Goal: Information Seeking & Learning: Get advice/opinions

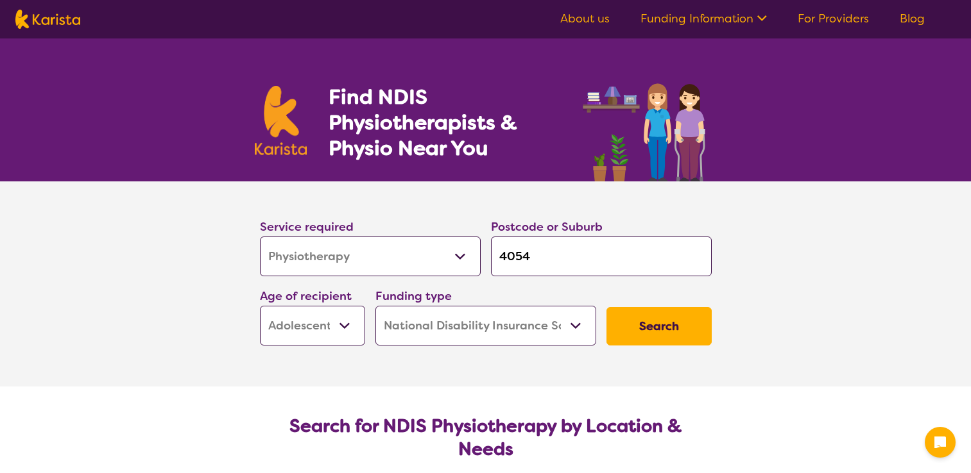
select select "Physiotherapy"
select select "AS"
select select "NDIS"
select select "Physiotherapy"
select select "AS"
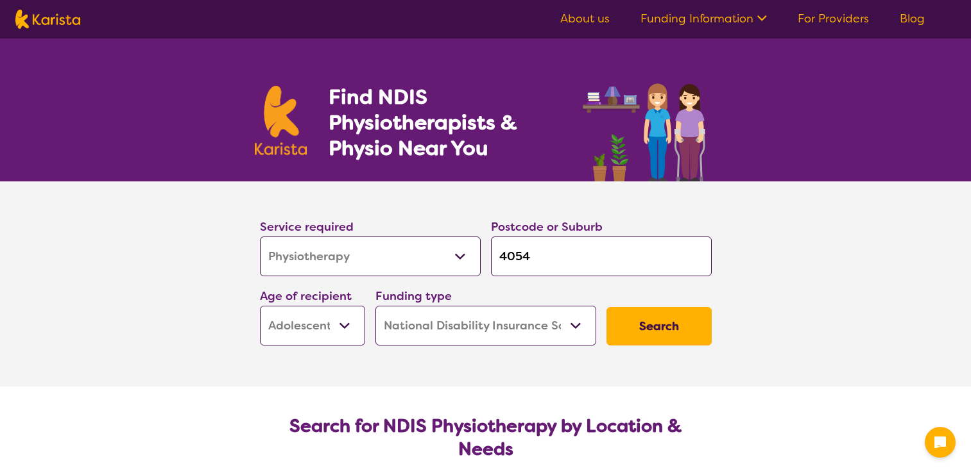
select select "NDIS"
click at [542, 262] on input "4054" at bounding box center [601, 257] width 221 height 40
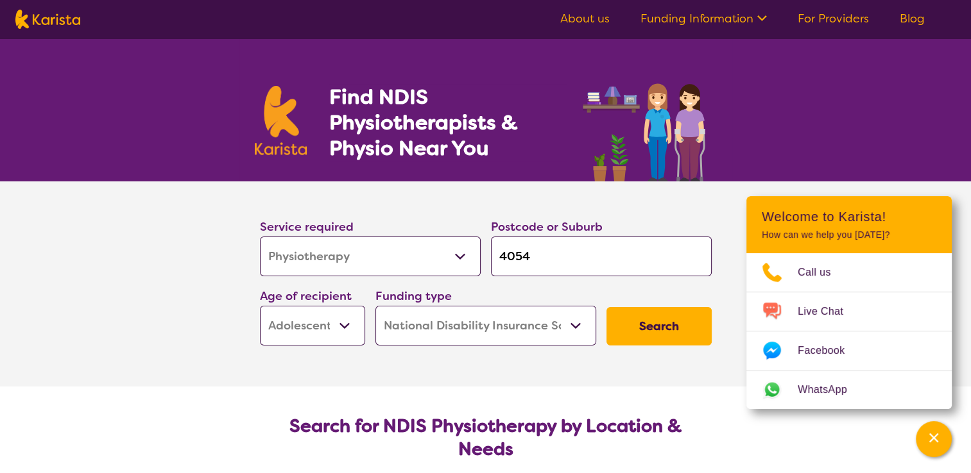
type input "405"
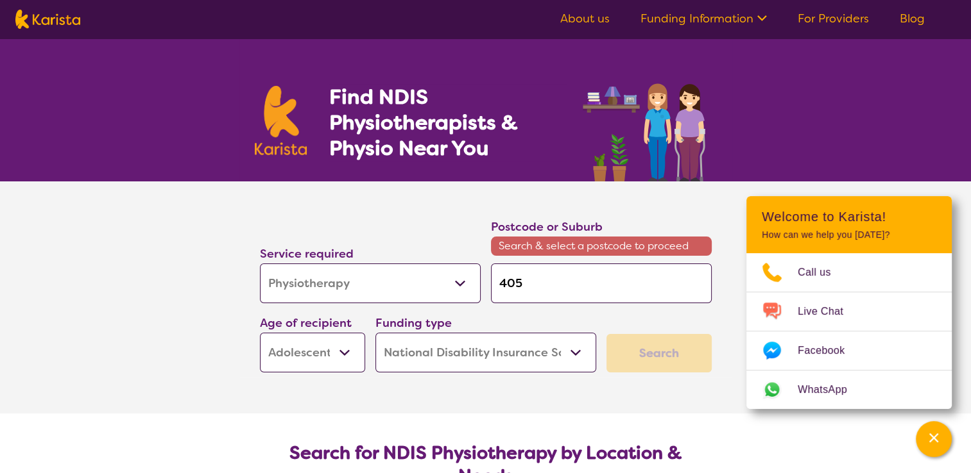
type input "40"
type input "4"
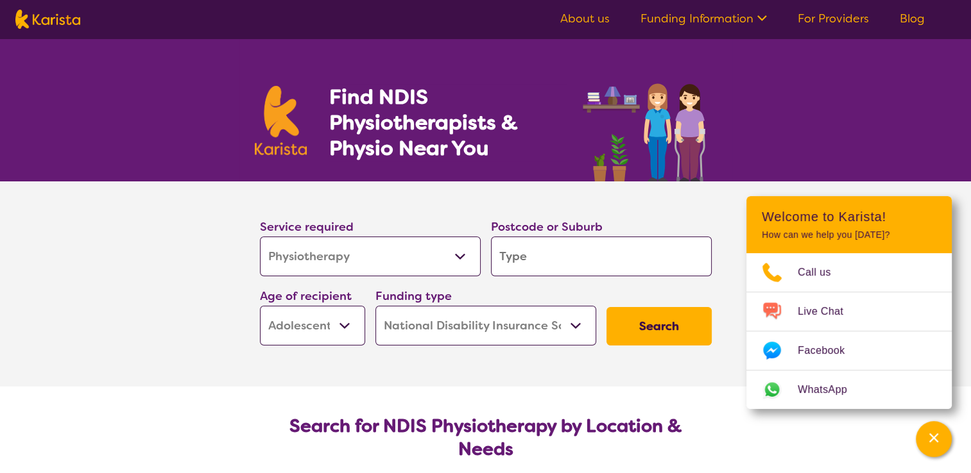
type input "2"
type input "26"
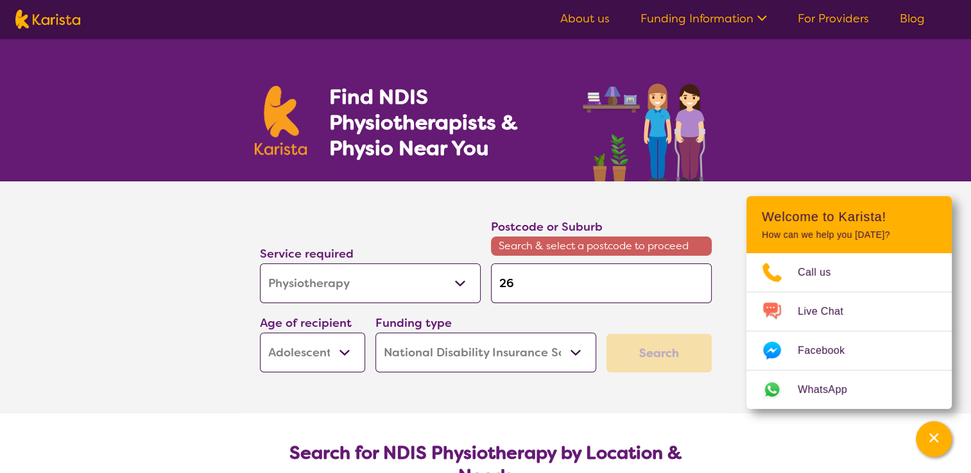
type input "261"
type input "2619"
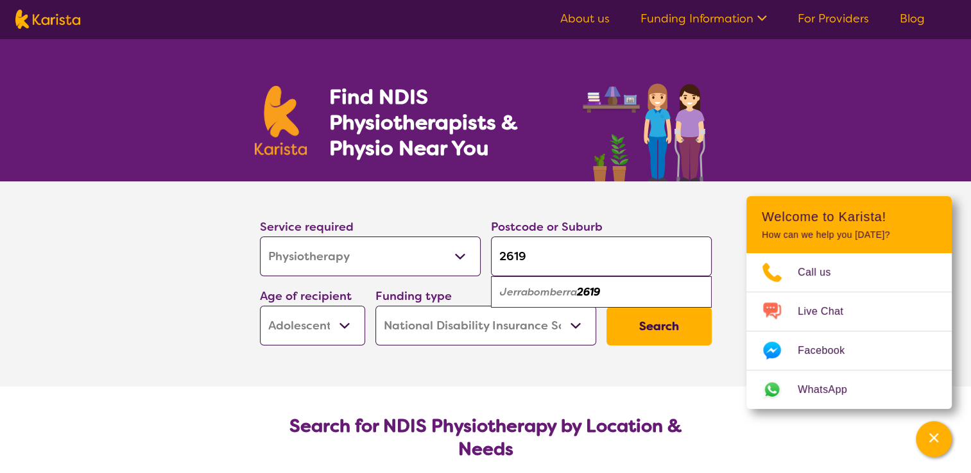
type input "2619"
click at [547, 289] on em "Jerrabomberra" at bounding box center [538, 291] width 77 height 13
click at [346, 328] on select "Early Childhood - 0 to 9 Child - 10 to 11 Adolescent - 12 to 17 Adult - 18 to 6…" at bounding box center [312, 326] width 105 height 40
click at [411, 318] on select "Home Care Package (HCP) National Disability Insurance Scheme (NDIS) I don't know" at bounding box center [485, 326] width 221 height 40
click at [654, 320] on button "Search" at bounding box center [658, 326] width 105 height 38
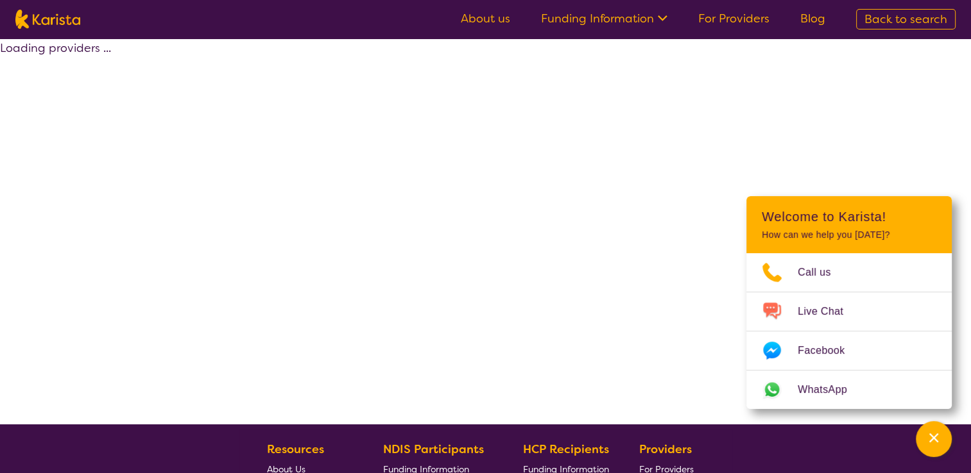
select select "by_score"
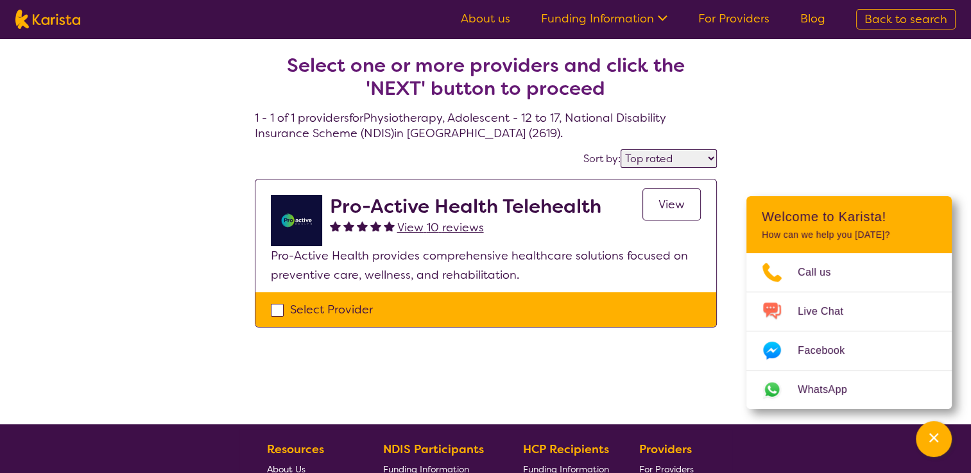
select select "Physiotherapy"
select select "AS"
select select "NDIS"
select select "Physiotherapy"
select select "AS"
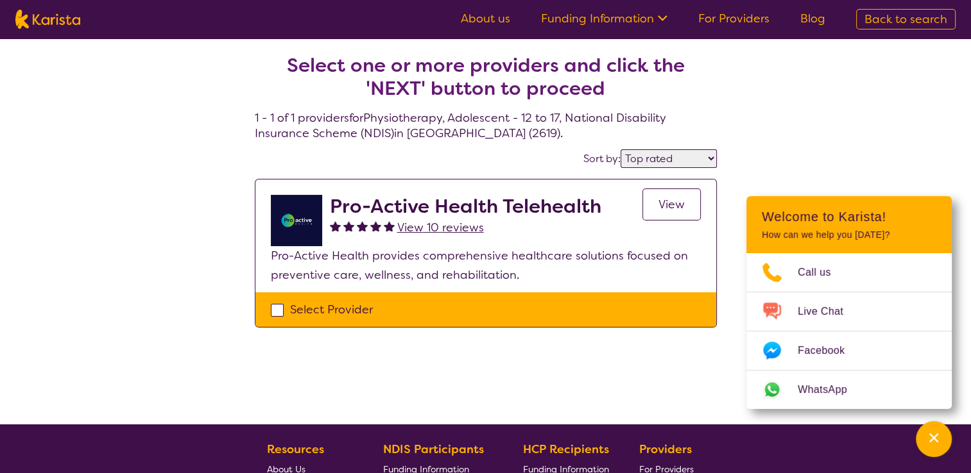
select select "NDIS"
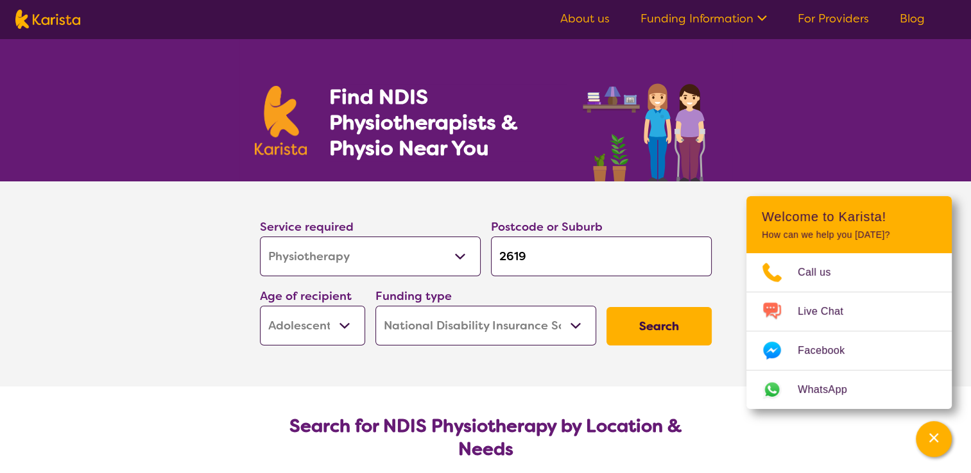
click at [374, 247] on select "Allied Health Assistant Assessment ([MEDICAL_DATA] or [MEDICAL_DATA]) Behaviour…" at bounding box center [370, 257] width 221 height 40
select select "Counselling"
click at [260, 237] on select "Allied Health Assistant Assessment ([MEDICAL_DATA] or [MEDICAL_DATA]) Behaviour…" at bounding box center [370, 257] width 221 height 40
select select "Counselling"
click at [656, 332] on button "Search" at bounding box center [658, 326] width 105 height 38
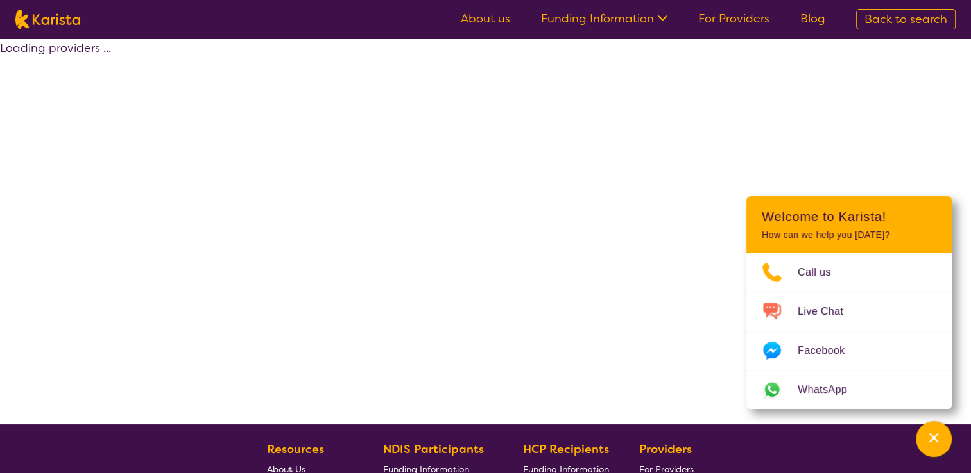
select select "by_score"
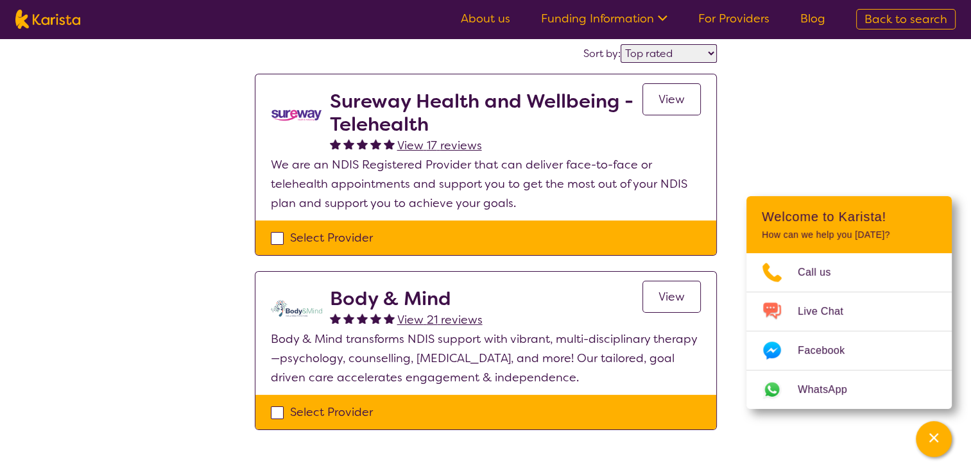
scroll to position [128, 0]
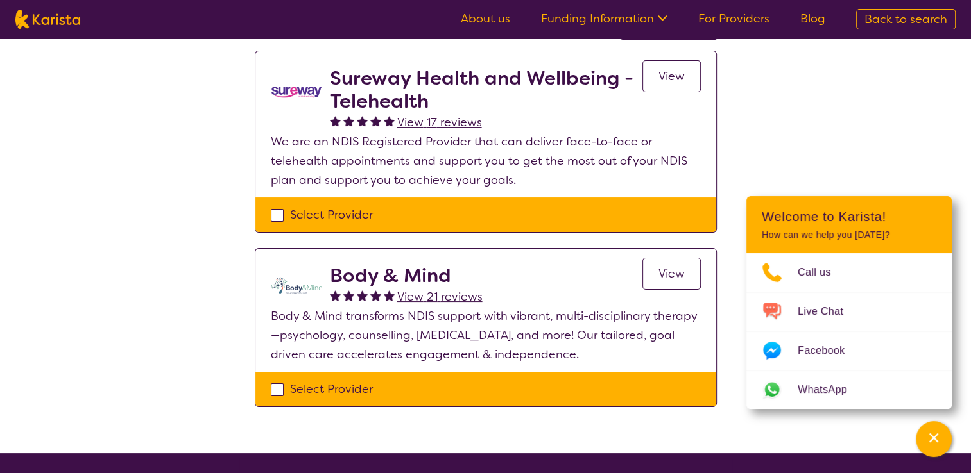
click at [659, 271] on span "View" at bounding box center [671, 273] width 26 height 15
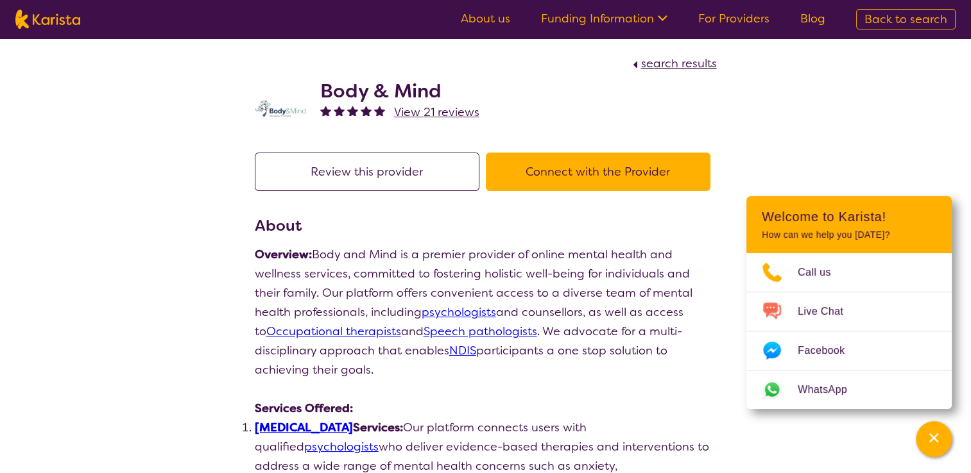
click at [658, 178] on button "Connect with the Provider" at bounding box center [598, 172] width 225 height 38
click at [339, 169] on button "Review this provider" at bounding box center [367, 172] width 225 height 38
click at [418, 114] on span "View 21 reviews" at bounding box center [436, 112] width 85 height 15
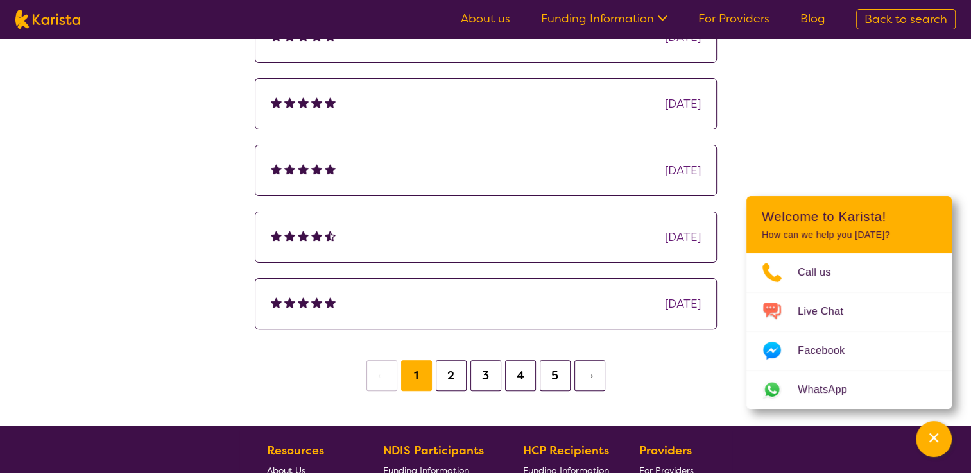
scroll to position [513, 0]
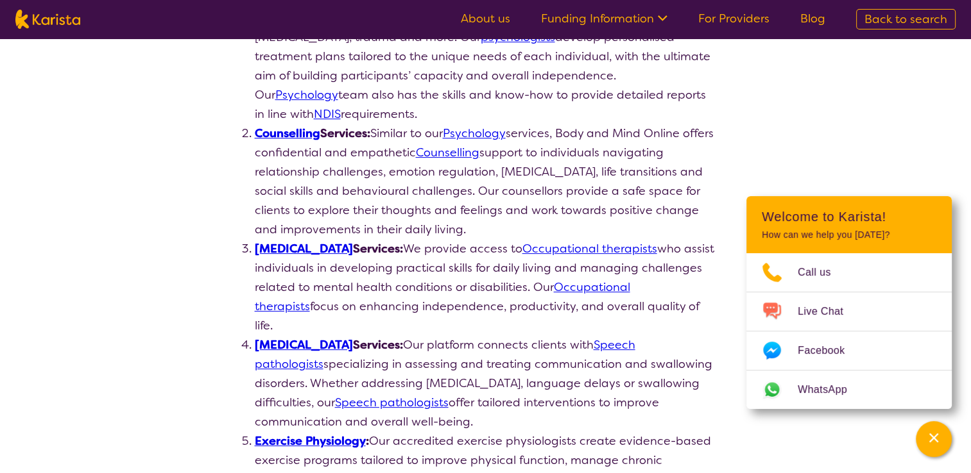
scroll to position [449, 0]
click at [343, 433] on link "Exercise Physiology" at bounding box center [310, 440] width 111 height 15
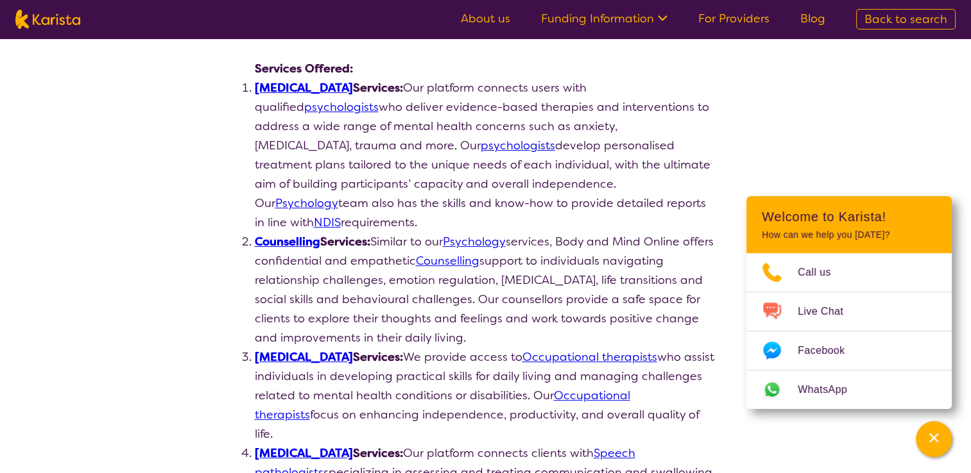
scroll to position [192, 0]
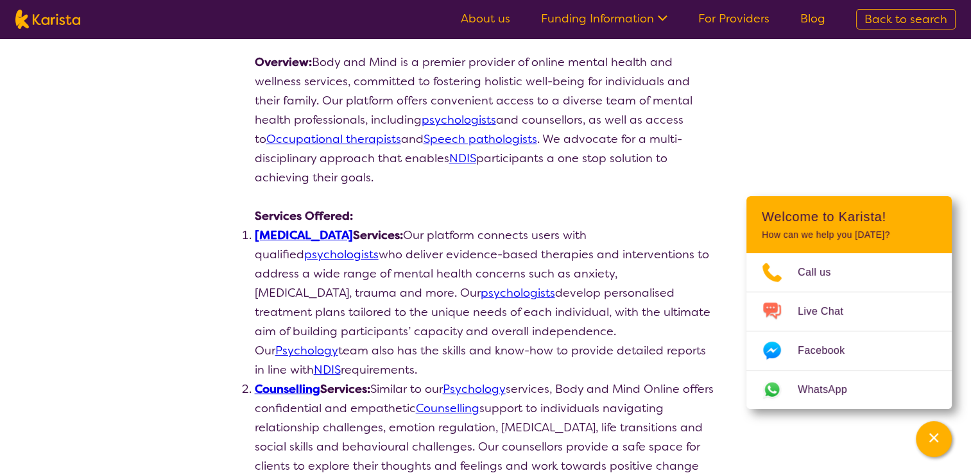
click at [300, 237] on link "Psychologist" at bounding box center [304, 235] width 98 height 15
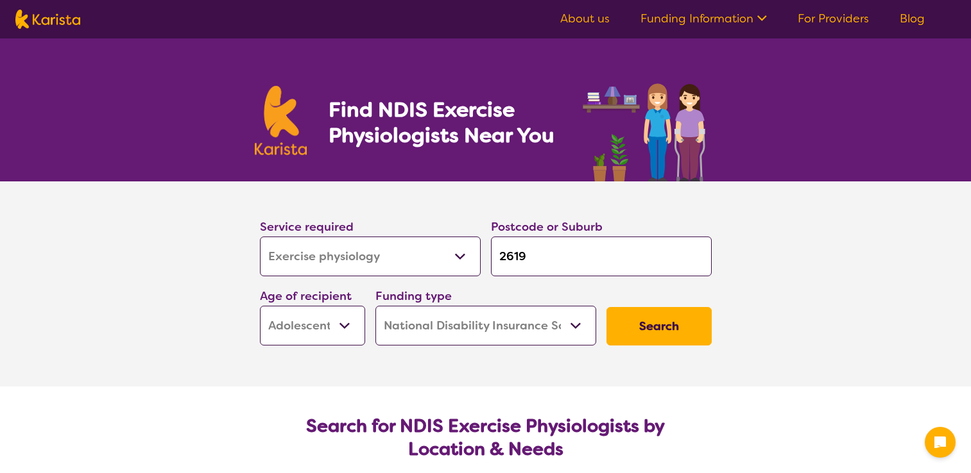
select select "Exercise physiology"
select select "AS"
select select "NDIS"
select select "Exercise physiology"
select select "AS"
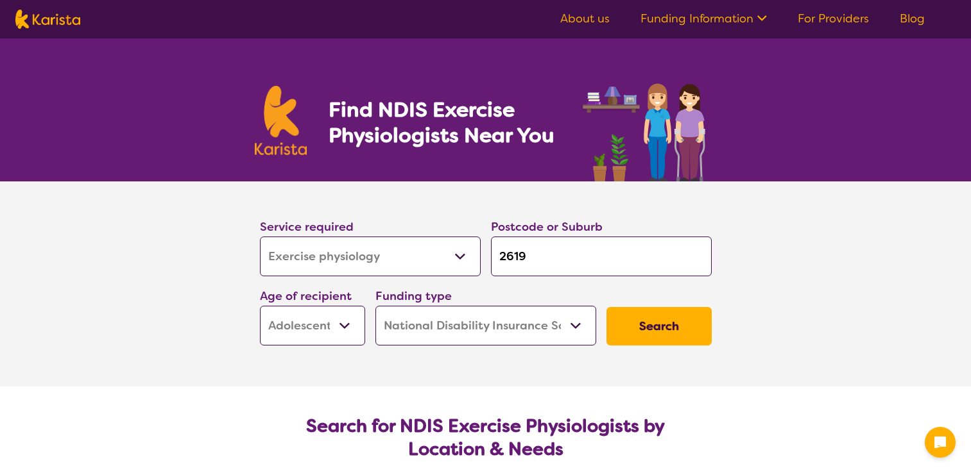
select select "NDIS"
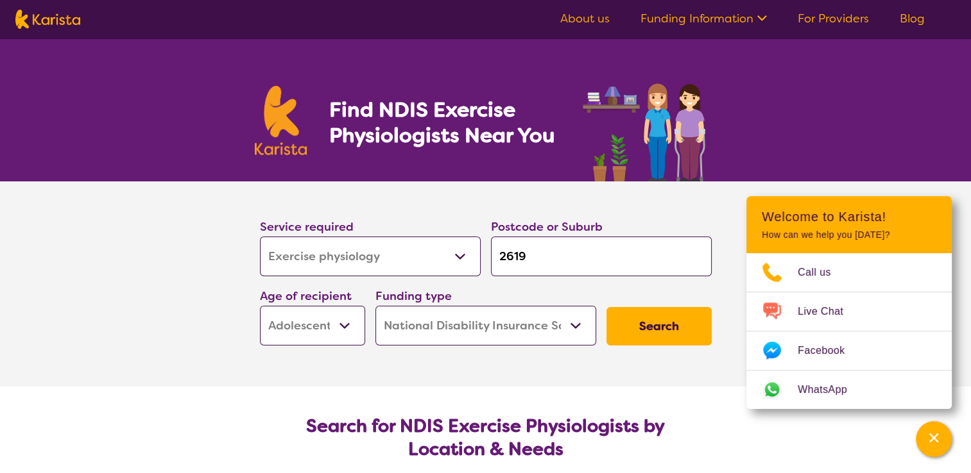
click at [649, 320] on button "Search" at bounding box center [658, 326] width 105 height 38
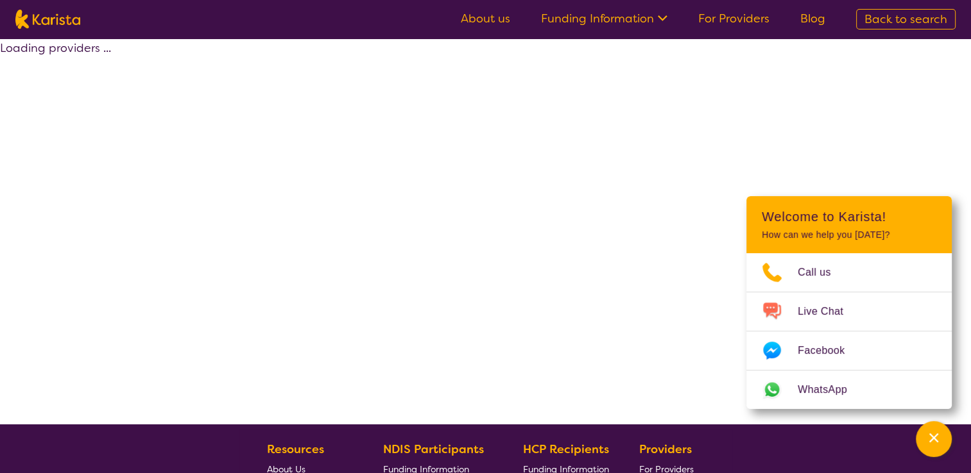
select select "by_score"
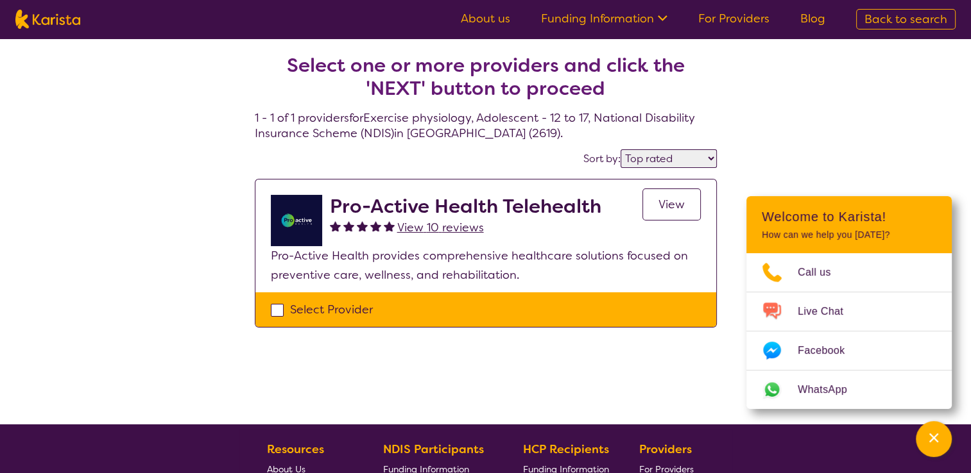
select select "Exercise physiology"
select select "AS"
select select "NDIS"
select select "Exercise physiology"
select select "AS"
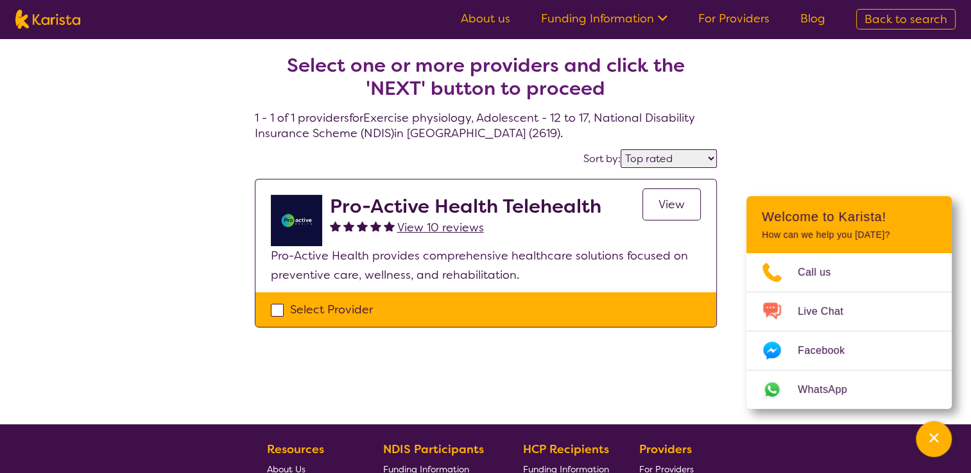
select select "NDIS"
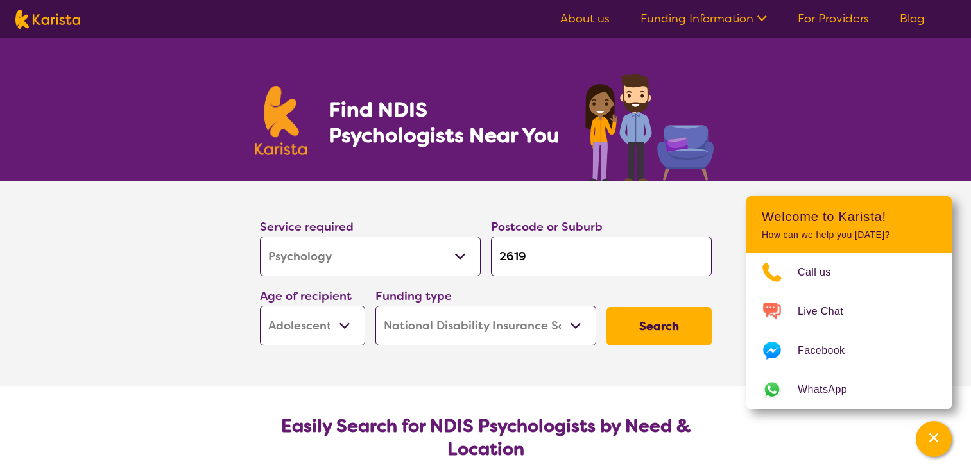
select select "Psychology"
select select "AS"
select select "NDIS"
select select "Psychology"
select select "AS"
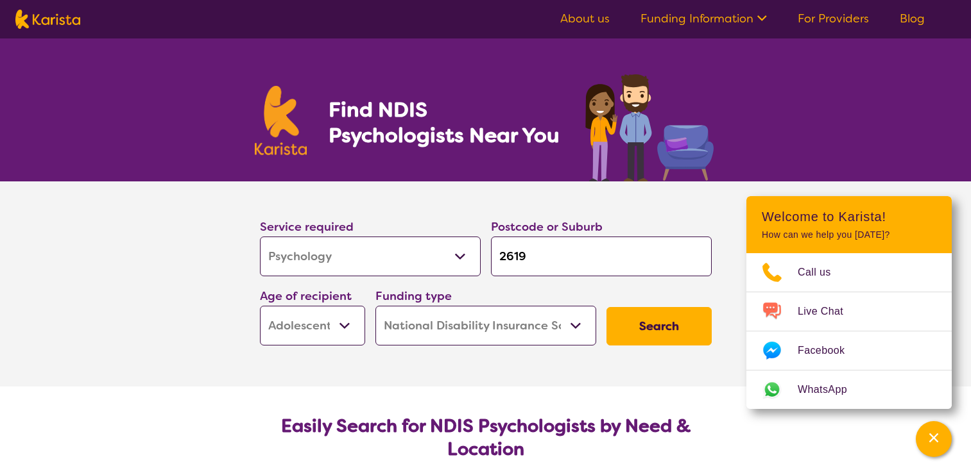
select select "NDIS"
click at [654, 335] on button "Search" at bounding box center [658, 326] width 105 height 38
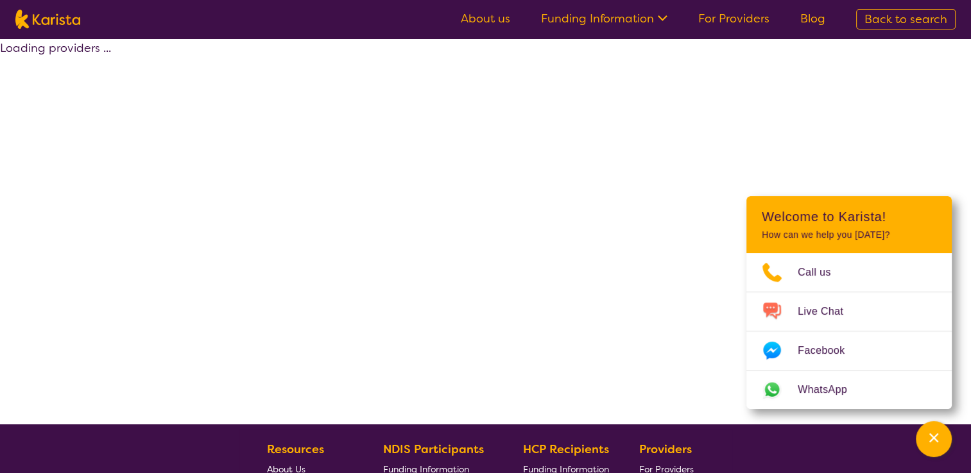
select select "by_score"
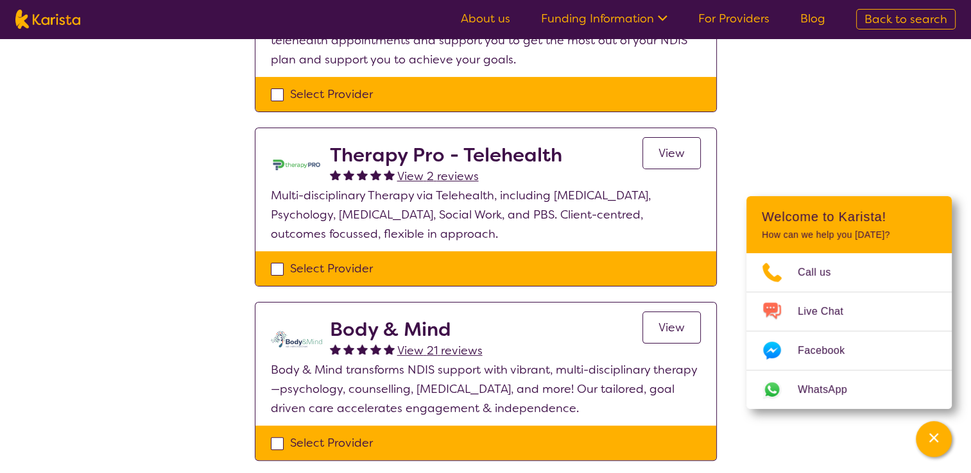
scroll to position [449, 0]
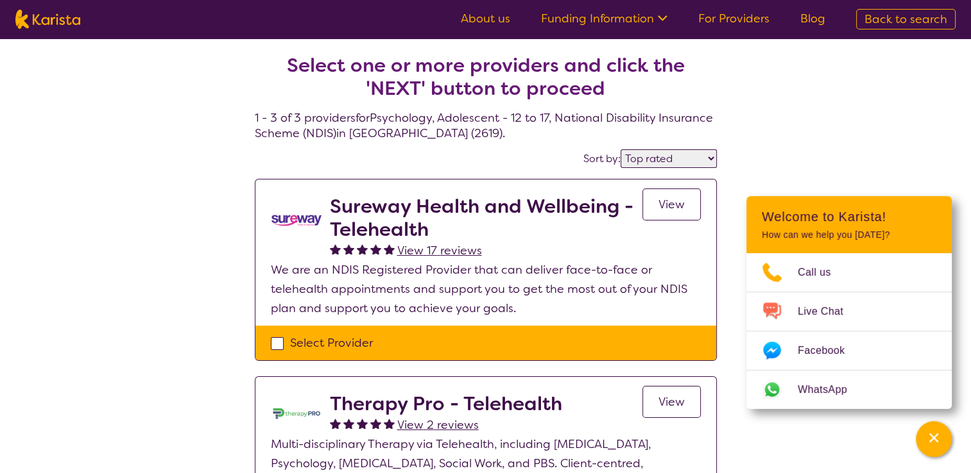
select select "Psychology"
select select "AS"
select select "NDIS"
select select "Psychology"
select select "AS"
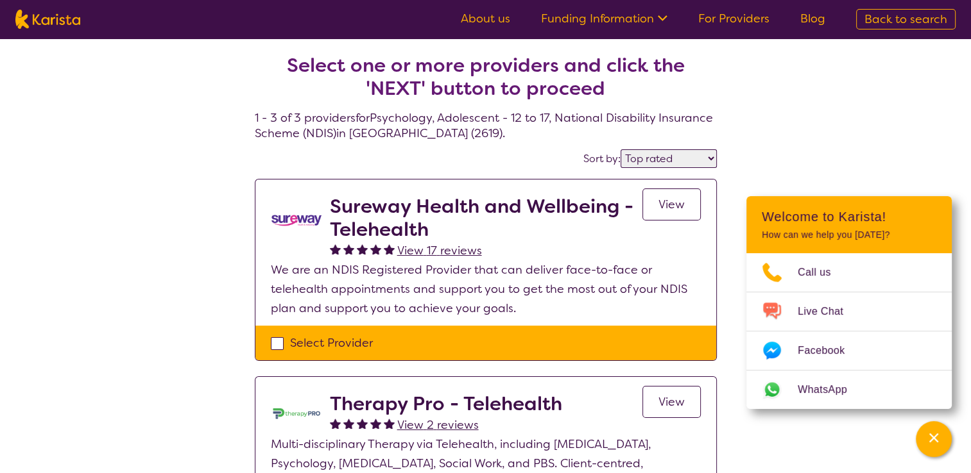
select select "NDIS"
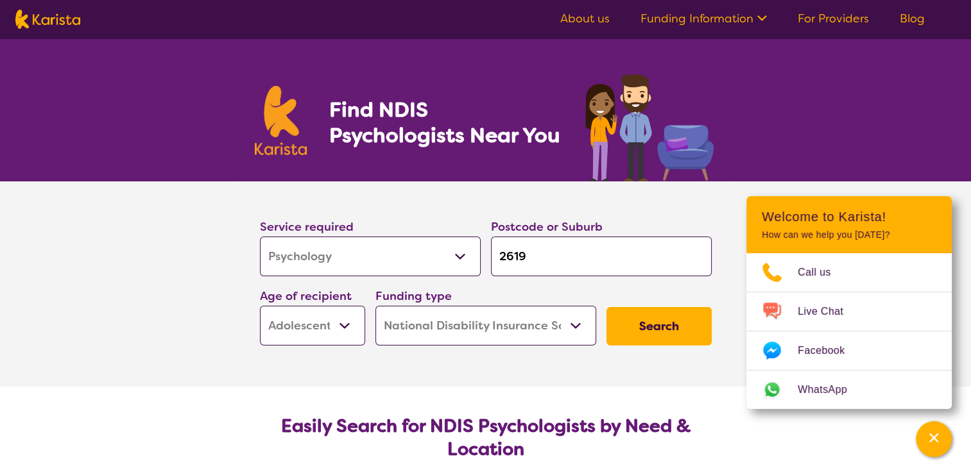
click at [399, 253] on select "Allied Health Assistant Assessment ([MEDICAL_DATA] or [MEDICAL_DATA]) Behaviour…" at bounding box center [370, 257] width 221 height 40
select select "Exercise physiology"
click at [260, 237] on select "Allied Health Assistant Assessment ([MEDICAL_DATA] or [MEDICAL_DATA]) Behaviour…" at bounding box center [370, 257] width 221 height 40
select select "Exercise physiology"
click at [631, 325] on button "Search" at bounding box center [658, 326] width 105 height 38
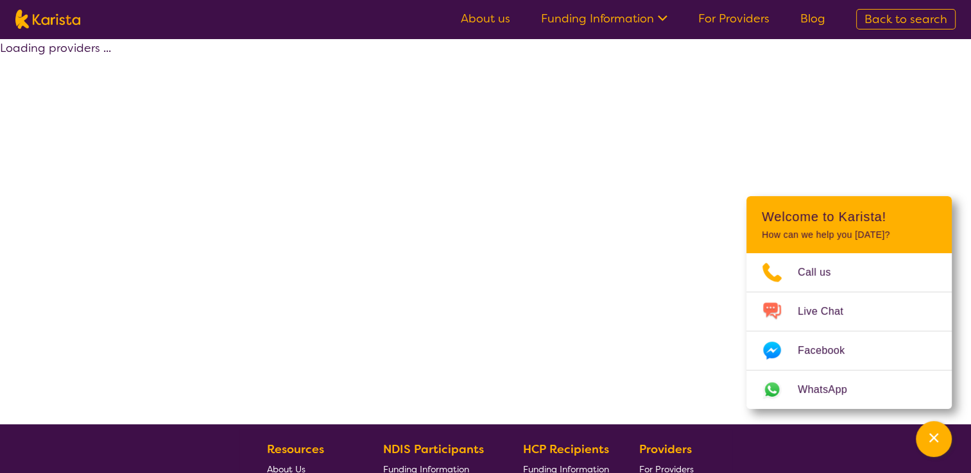
select select "by_score"
